Goal: Task Accomplishment & Management: Use online tool/utility

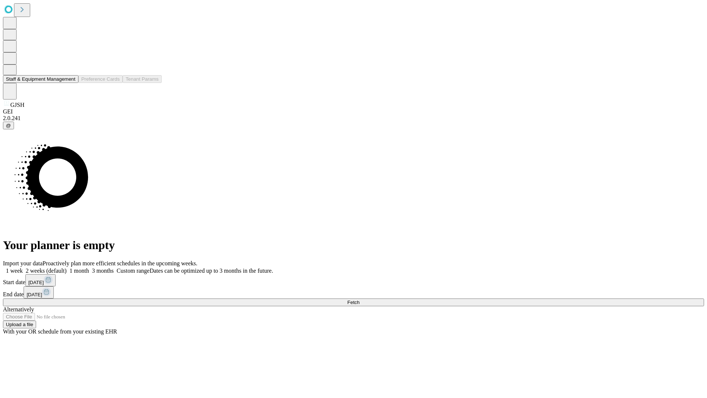
click at [70, 83] on button "Staff & Equipment Management" at bounding box center [41, 79] width 76 height 8
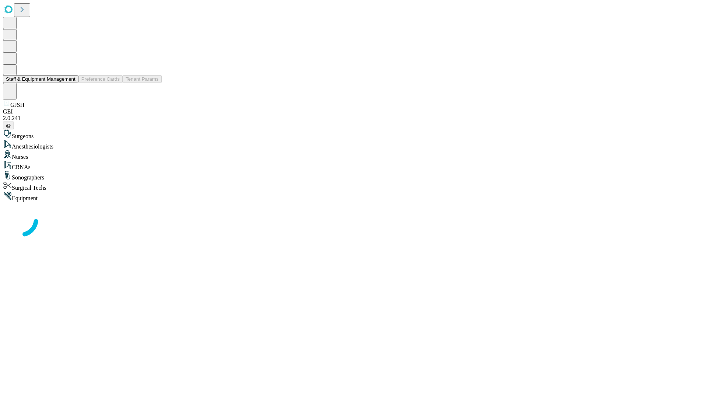
click at [70, 83] on button "Staff & Equipment Management" at bounding box center [41, 79] width 76 height 8
